Goal: Check status: Check status

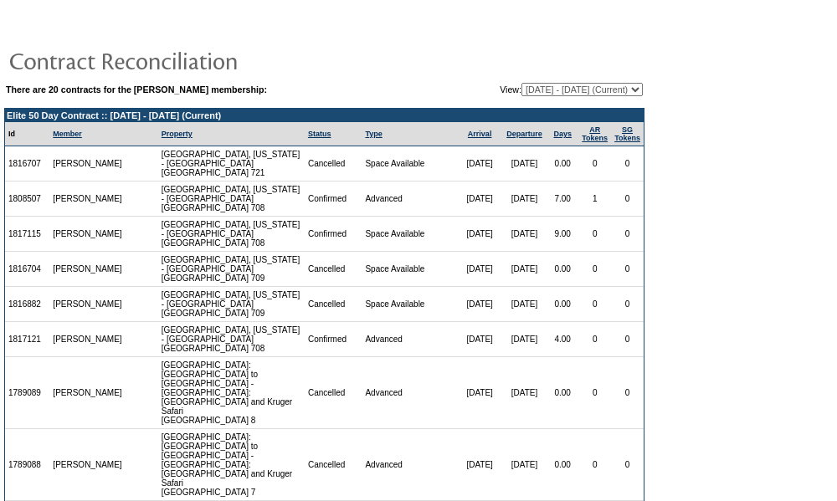
click at [563, 92] on select "07/03/08 - 07/31/09 08/01/09 - 07/31/10 08/01/10 - 07/31/11 08/01/11 - 08/31/12…" at bounding box center [581, 89] width 121 height 13
click at [521, 84] on select "07/03/08 - 07/31/09 08/01/09 - 07/31/10 08/01/10 - 07/31/11 08/01/11 - 08/31/12…" at bounding box center [581, 89] width 121 height 13
click at [560, 88] on select "07/03/08 - 07/31/09 08/01/09 - 07/31/10 08/01/10 - 07/31/11 08/01/11 - 08/31/12…" at bounding box center [581, 89] width 121 height 13
select select "118467"
click at [521, 84] on select "07/03/08 - 07/31/09 08/01/09 - 07/31/10 08/01/10 - 07/31/11 08/01/11 - 08/31/12…" at bounding box center [581, 89] width 121 height 13
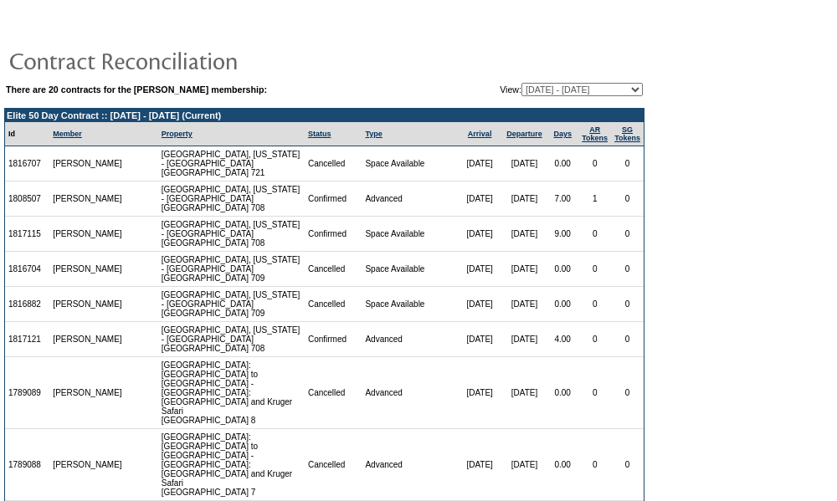
scroll to position [48, 0]
